Goal: Task Accomplishment & Management: Manage account settings

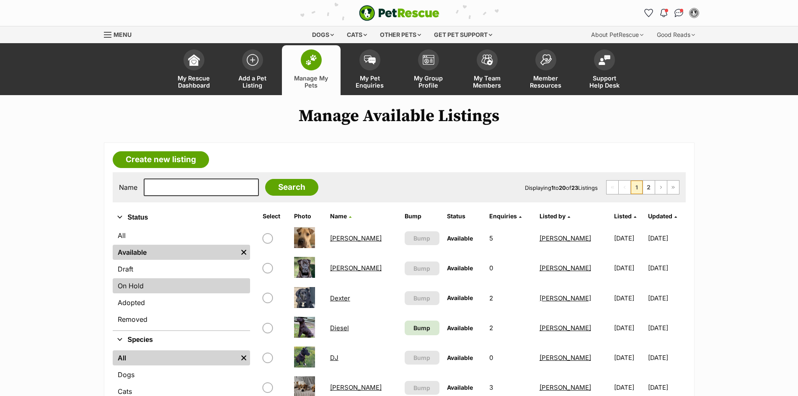
click at [138, 284] on link "On Hold" at bounding box center [181, 285] width 137 height 15
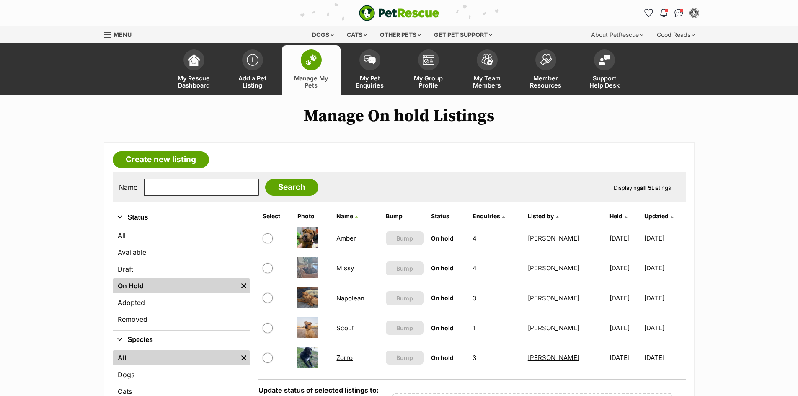
click at [339, 357] on link "Zorro" at bounding box center [344, 357] width 16 height 8
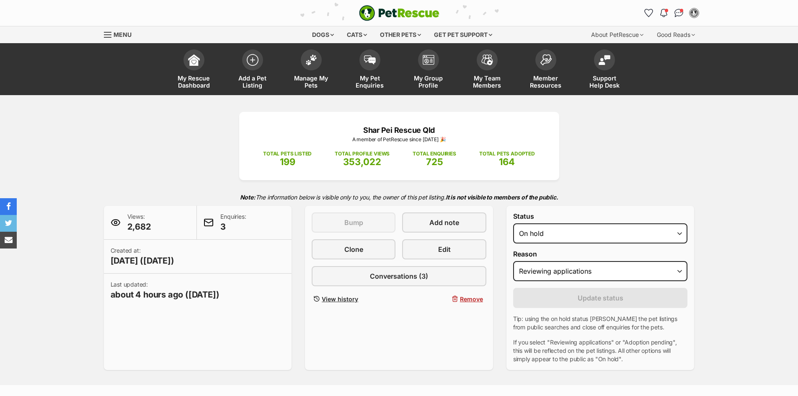
select select "reviewing_applications"
click at [563, 232] on select "Draft - not available as listing has enquires Available On hold Adopted" at bounding box center [600, 233] width 175 height 20
select select "active"
click at [513, 223] on select "Draft - not available as listing has enquires Available On hold Adopted" at bounding box center [600, 233] width 175 height 20
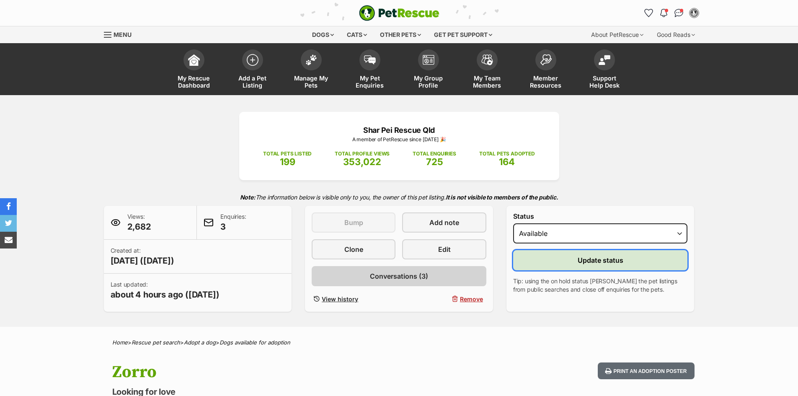
click at [557, 261] on button "Update status" at bounding box center [600, 260] width 175 height 20
